Goal: Obtain resource: Obtain resource

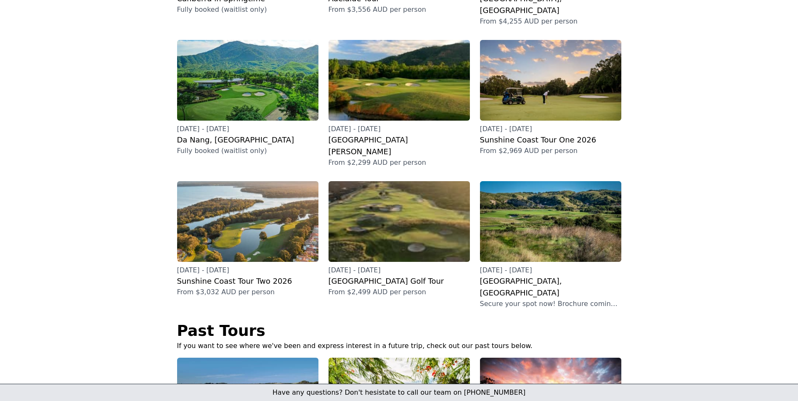
scroll to position [231, 0]
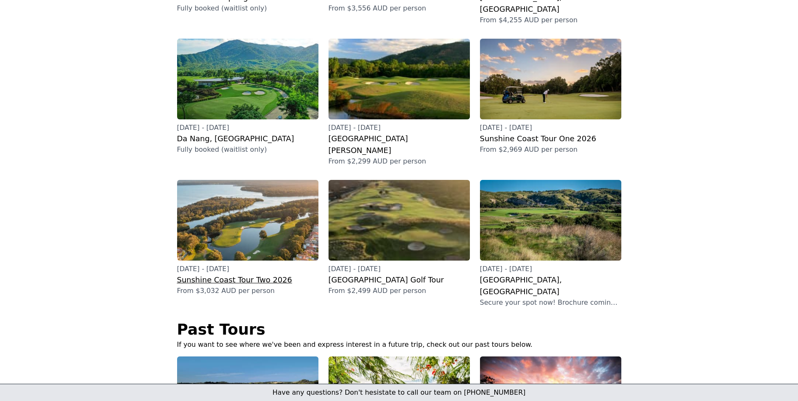
click at [208, 274] on h3 "Sunshine Coast Tour Two 2026" at bounding box center [247, 280] width 141 height 12
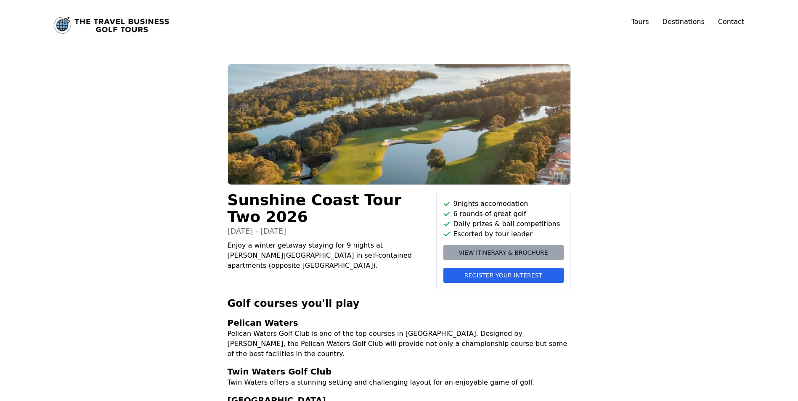
click at [480, 251] on span "View itinerary & brochure" at bounding box center [503, 253] width 89 height 8
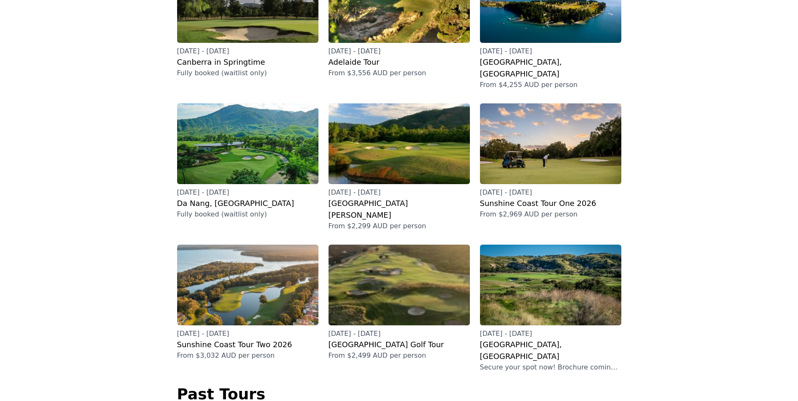
scroll to position [168, 0]
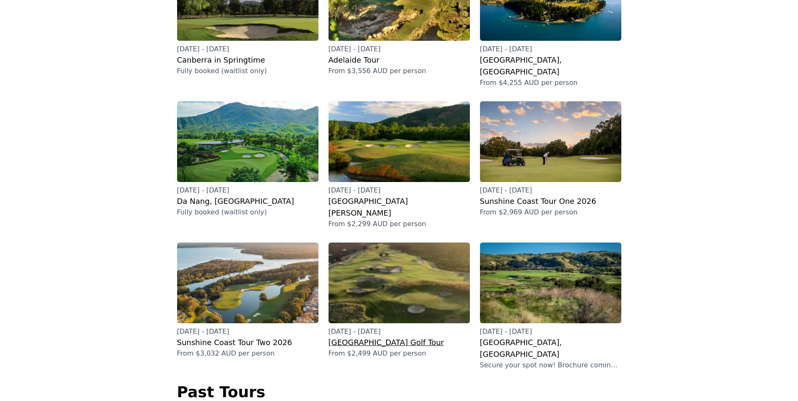
click at [393, 337] on h3 "[GEOGRAPHIC_DATA] Golf Tour" at bounding box center [399, 343] width 141 height 12
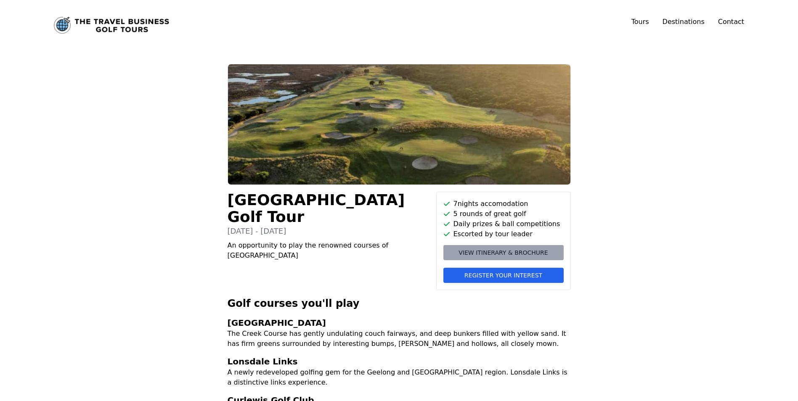
click at [471, 255] on span "View itinerary & brochure" at bounding box center [503, 253] width 89 height 8
